Goal: Check status: Check status

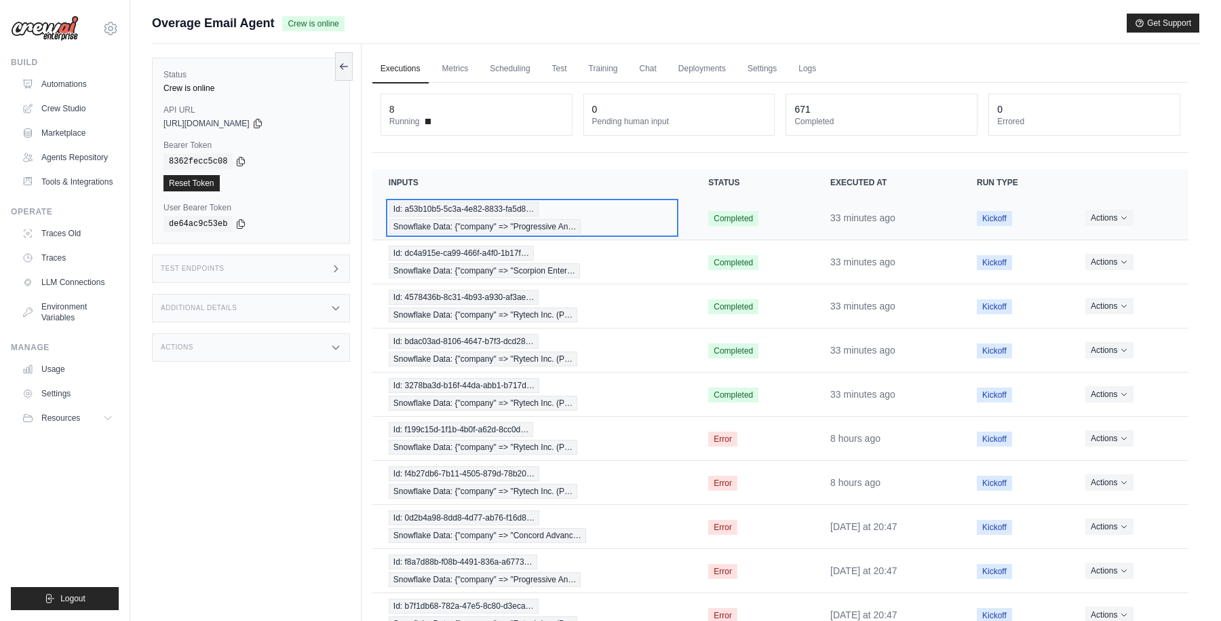
click at [624, 206] on div "Id: a53b10b5-5c3a-4e82-8833-fa5d8… Snowflake Data: {"company" => "Progressive A…" at bounding box center [532, 218] width 287 height 33
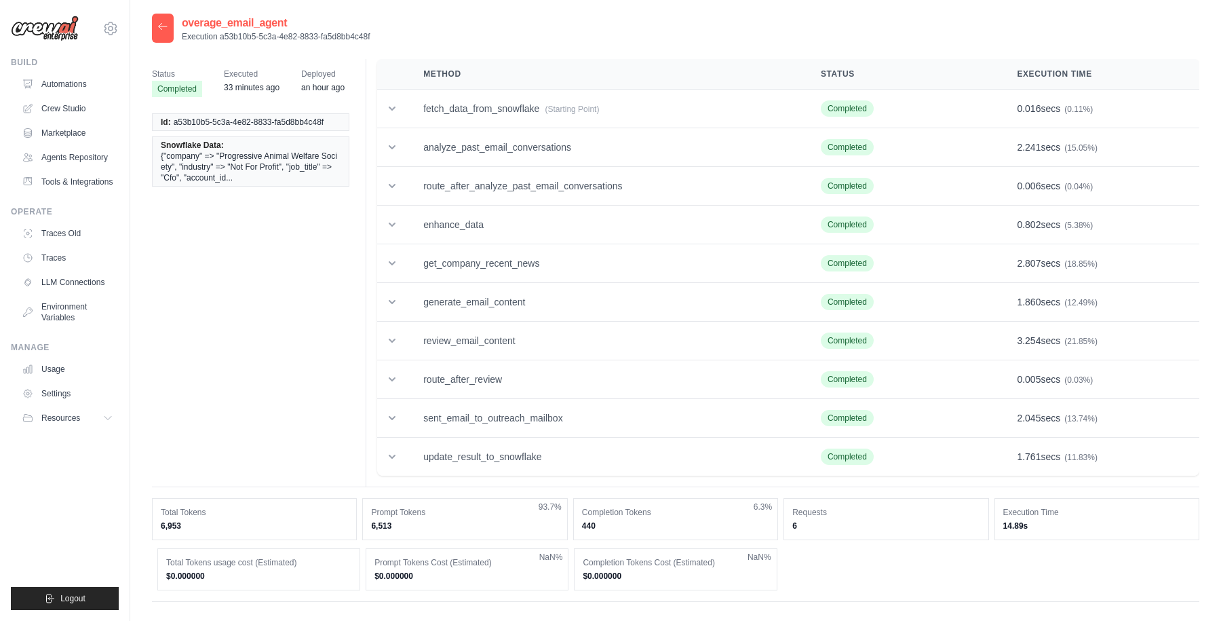
click at [163, 30] on icon at bounding box center [162, 26] width 11 height 11
